Goal: Task Accomplishment & Management: Complete application form

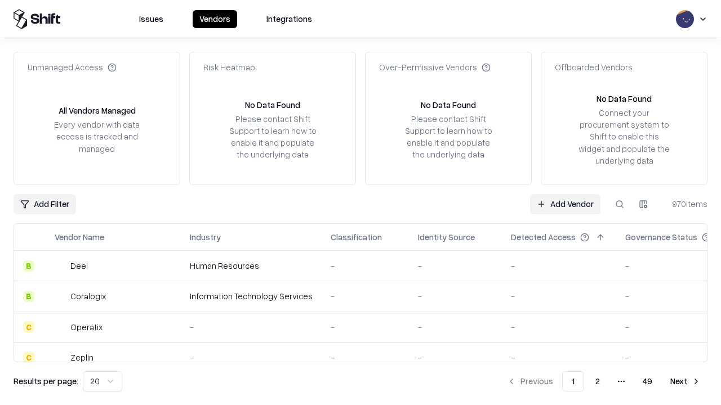
click at [565, 204] on link "Add Vendor" at bounding box center [565, 204] width 70 height 20
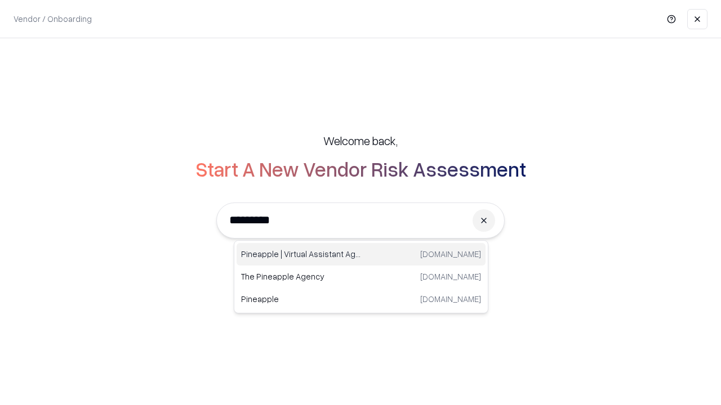
click at [361, 254] on div "Pineapple | Virtual Assistant Agency trypineapple.com" at bounding box center [360, 254] width 249 height 23
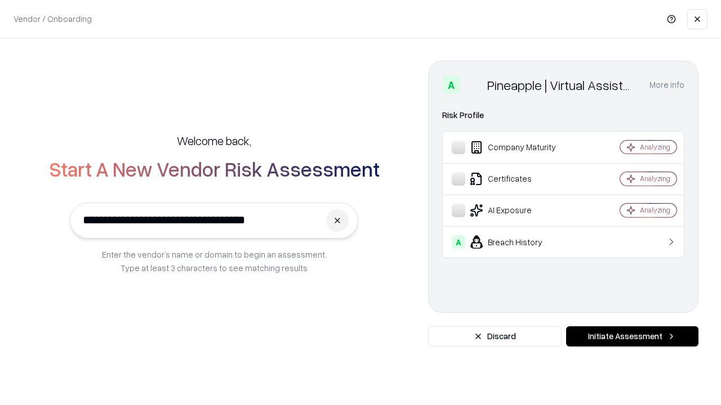
type input "**********"
click at [632, 337] on button "Initiate Assessment" at bounding box center [632, 337] width 132 height 20
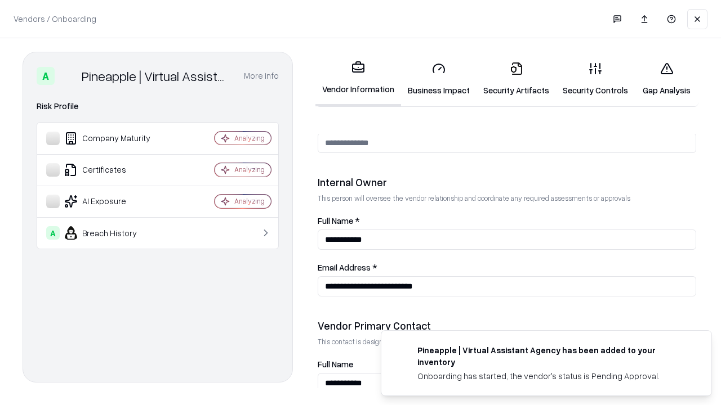
scroll to position [583, 0]
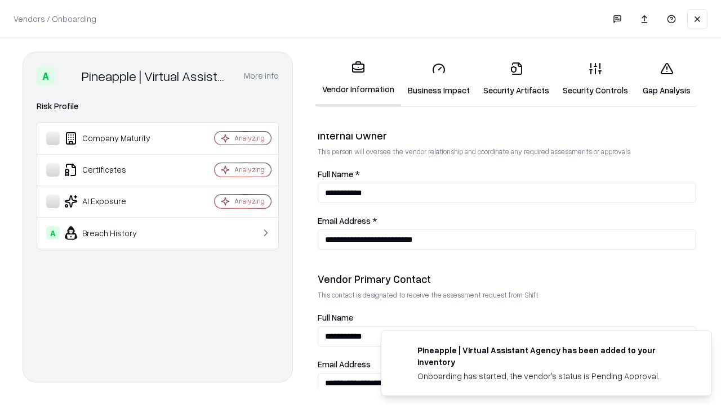
click at [439, 79] on link "Business Impact" at bounding box center [438, 79] width 75 height 52
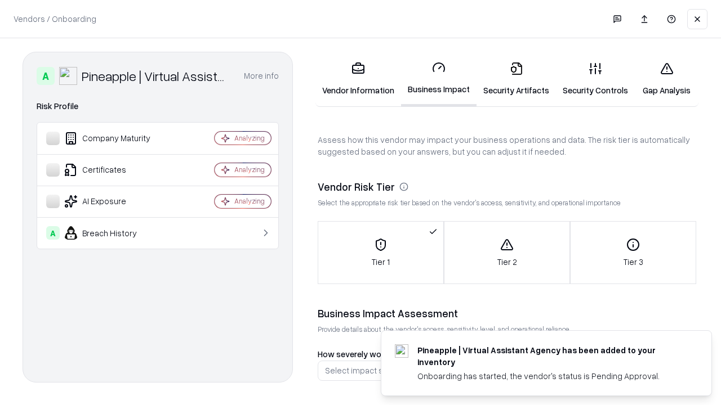
click at [516, 79] on link "Security Artifacts" at bounding box center [515, 79] width 79 height 52
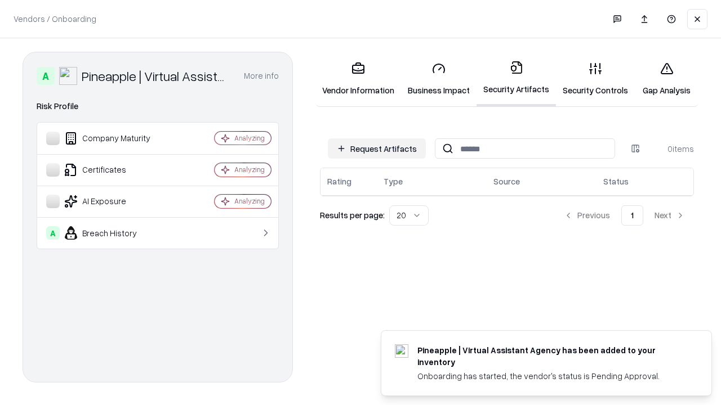
click at [377, 149] on button "Request Artifacts" at bounding box center [377, 149] width 98 height 20
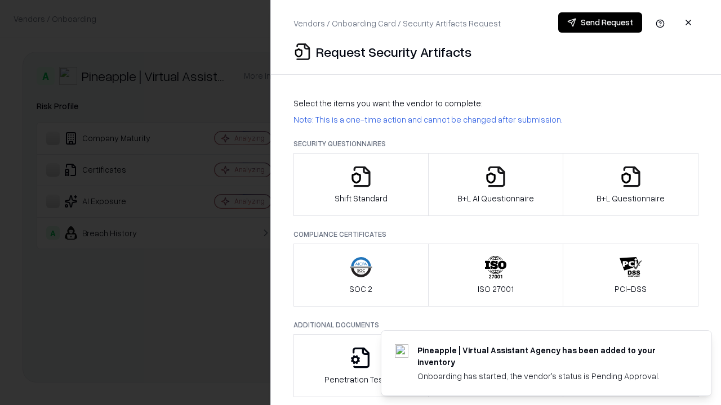
click at [360, 185] on icon "button" at bounding box center [361, 177] width 23 height 23
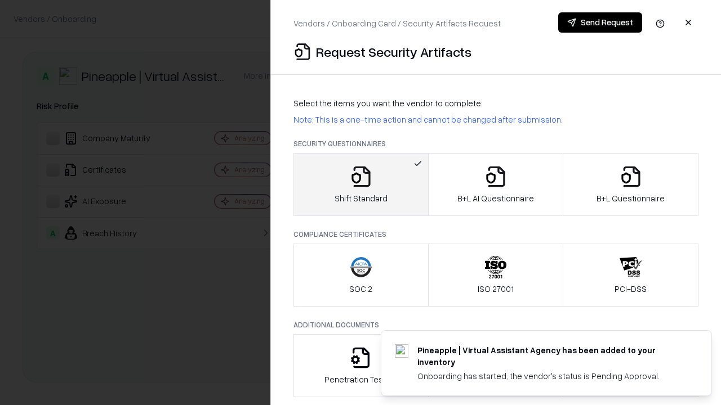
click at [600, 23] on button "Send Request" at bounding box center [600, 22] width 84 height 20
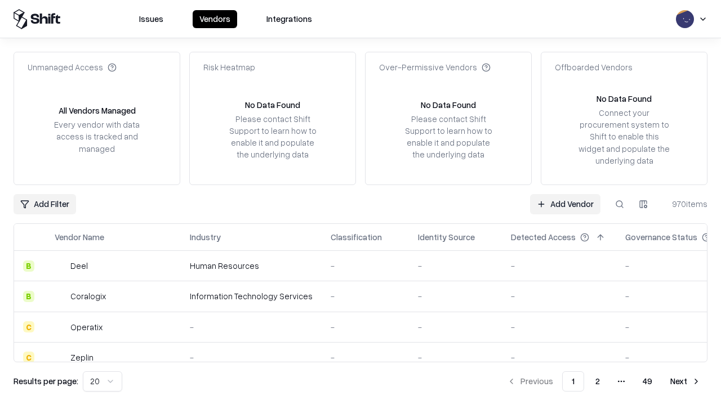
click at [619, 204] on button at bounding box center [619, 204] width 20 height 20
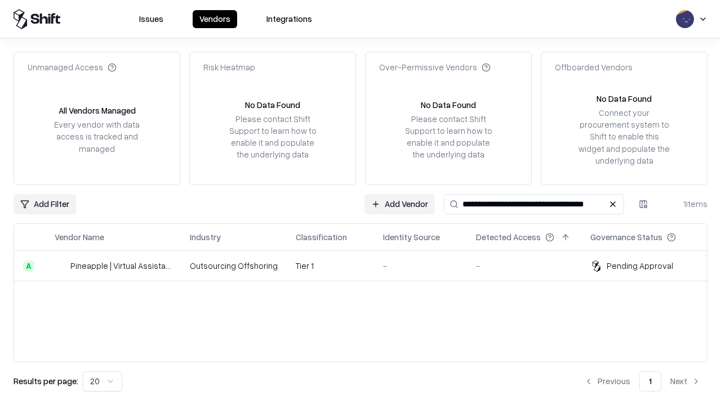
type input "**********"
click at [367, 266] on td "Tier 1" at bounding box center [330, 266] width 87 height 30
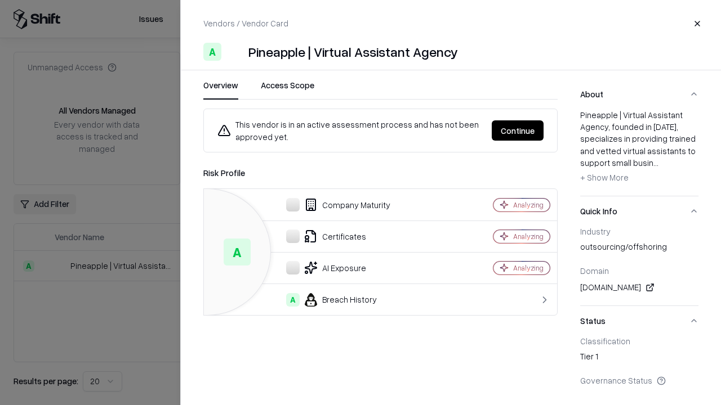
click at [517, 131] on button "Continue" at bounding box center [518, 130] width 52 height 20
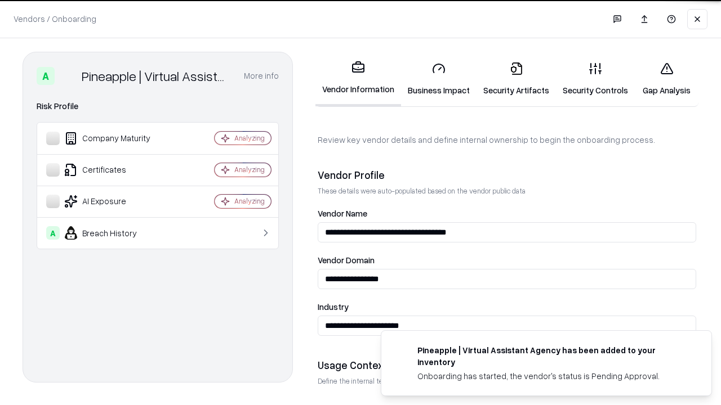
click at [516, 79] on link "Security Artifacts" at bounding box center [515, 79] width 79 height 52
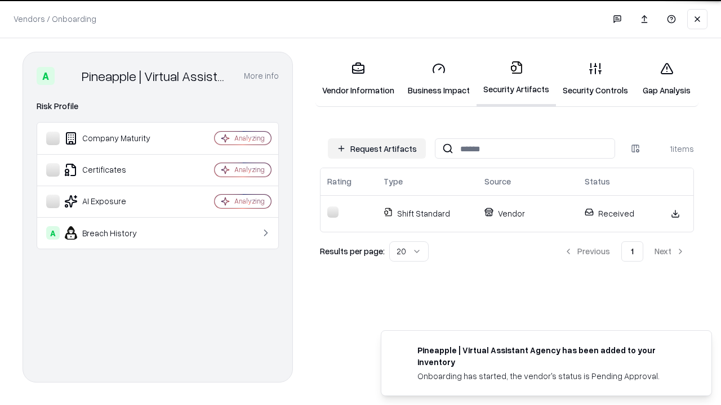
click at [595, 79] on link "Security Controls" at bounding box center [595, 79] width 79 height 52
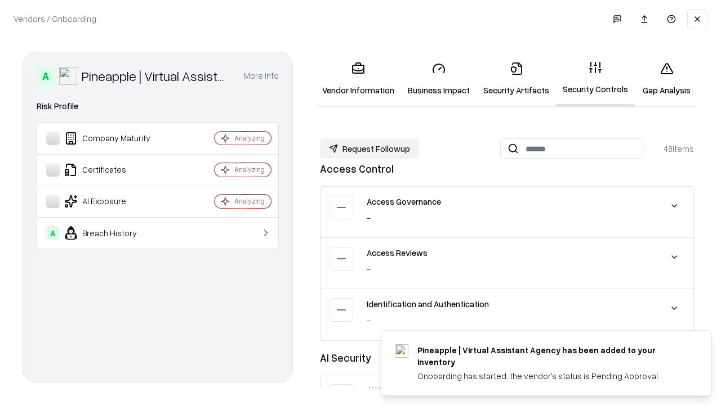
click at [369, 148] on button "Request Followup" at bounding box center [369, 149] width 99 height 20
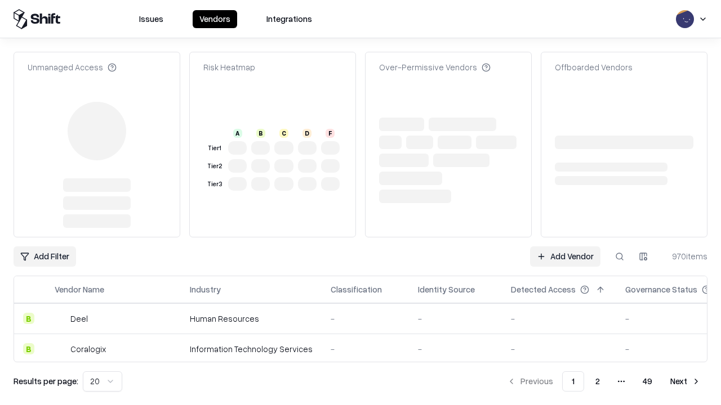
click at [565, 247] on link "Add Vendor" at bounding box center [565, 257] width 70 height 20
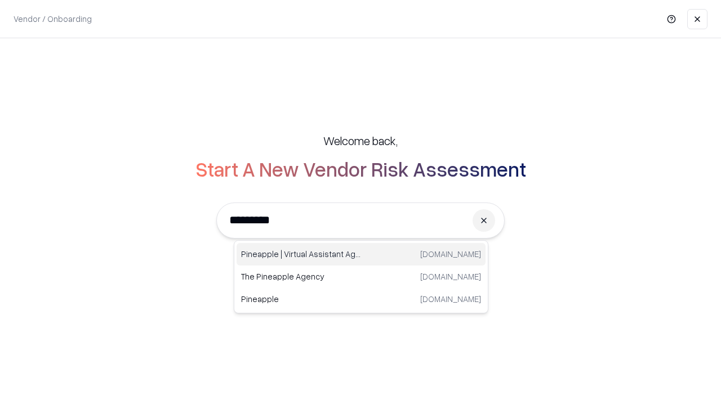
click at [361, 254] on div "Pineapple | Virtual Assistant Agency trypineapple.com" at bounding box center [360, 254] width 249 height 23
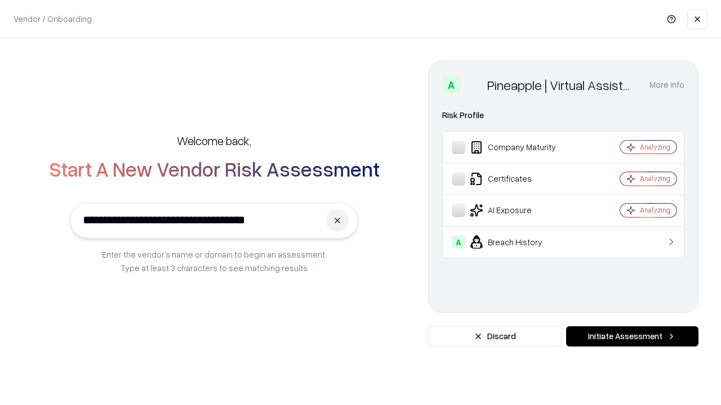
type input "**********"
click at [632, 337] on button "Initiate Assessment" at bounding box center [632, 337] width 132 height 20
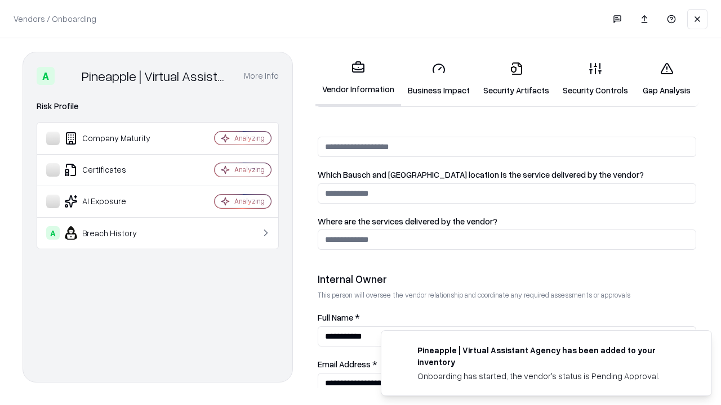
scroll to position [583, 0]
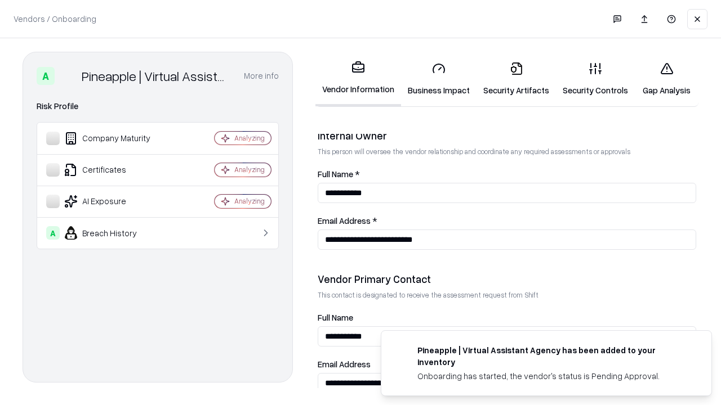
click at [666, 79] on link "Gap Analysis" at bounding box center [667, 79] width 64 height 52
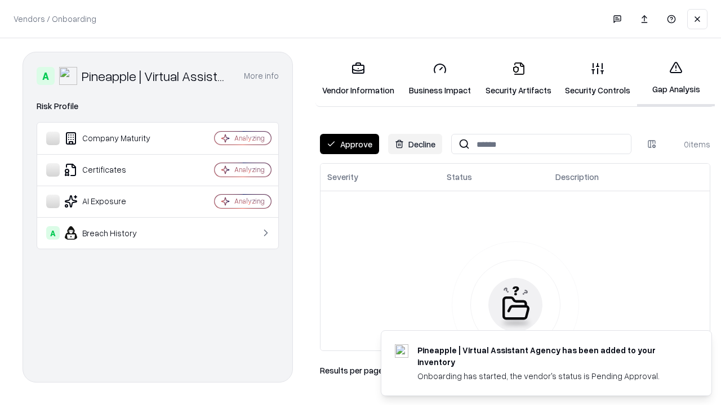
click at [349, 144] on button "Approve" at bounding box center [349, 144] width 59 height 20
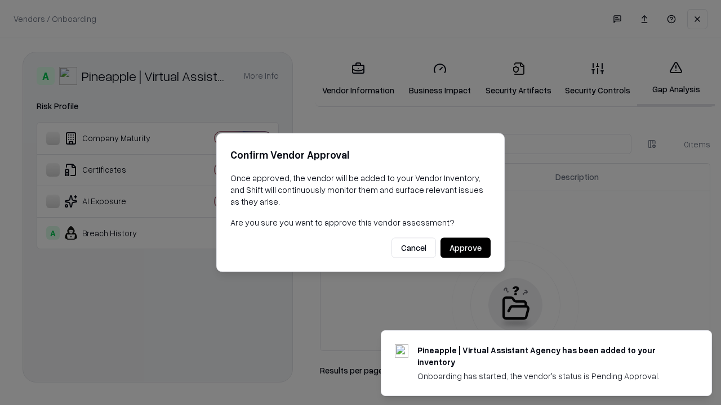
click at [465, 248] on button "Approve" at bounding box center [465, 248] width 50 height 20
